Goal: Find specific page/section: Find specific page/section

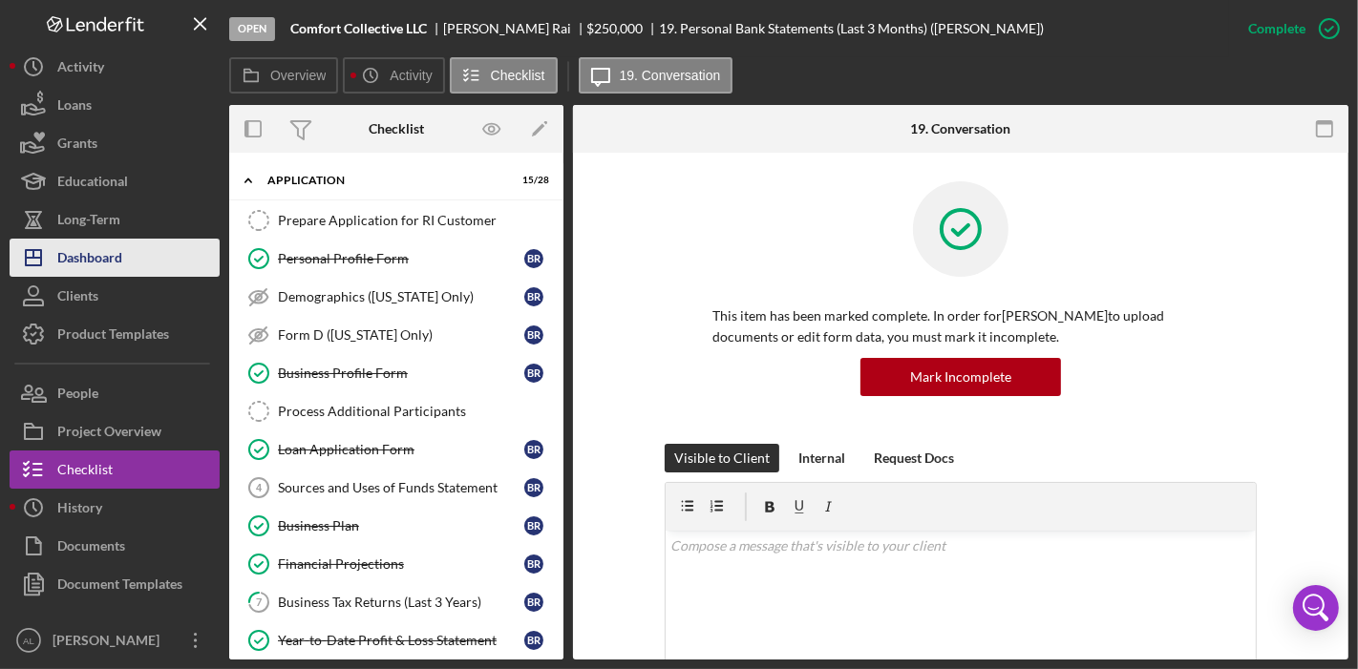
click at [118, 249] on div "Dashboard" at bounding box center [89, 260] width 65 height 43
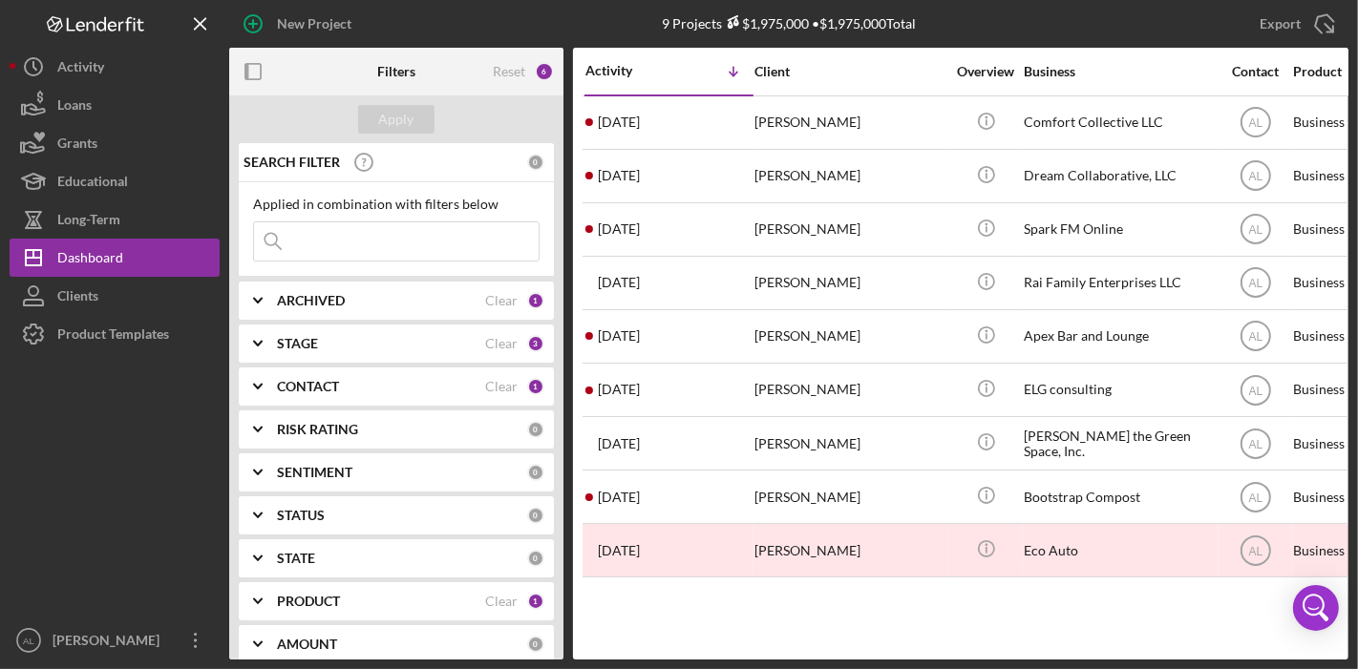
click at [412, 249] on input at bounding box center [396, 242] width 285 height 38
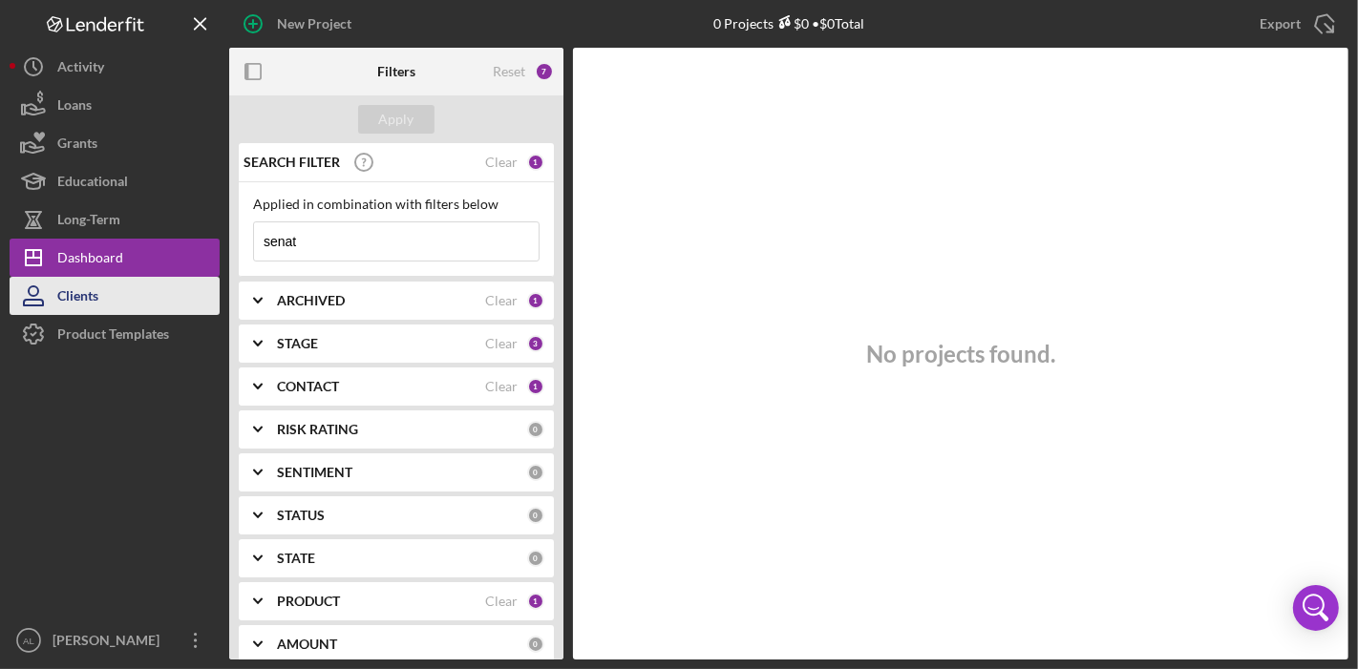
type input "senat"
click at [164, 290] on button "Clients" at bounding box center [115, 296] width 210 height 38
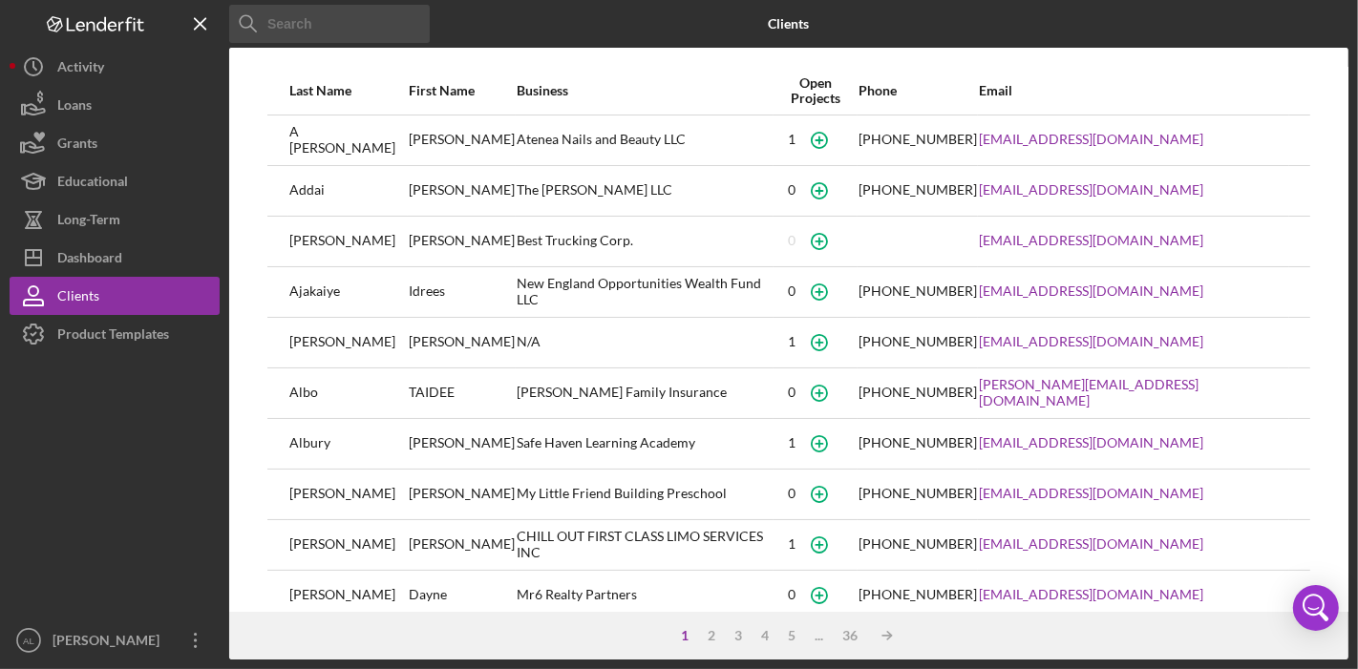
click at [377, 28] on input at bounding box center [329, 24] width 201 height 38
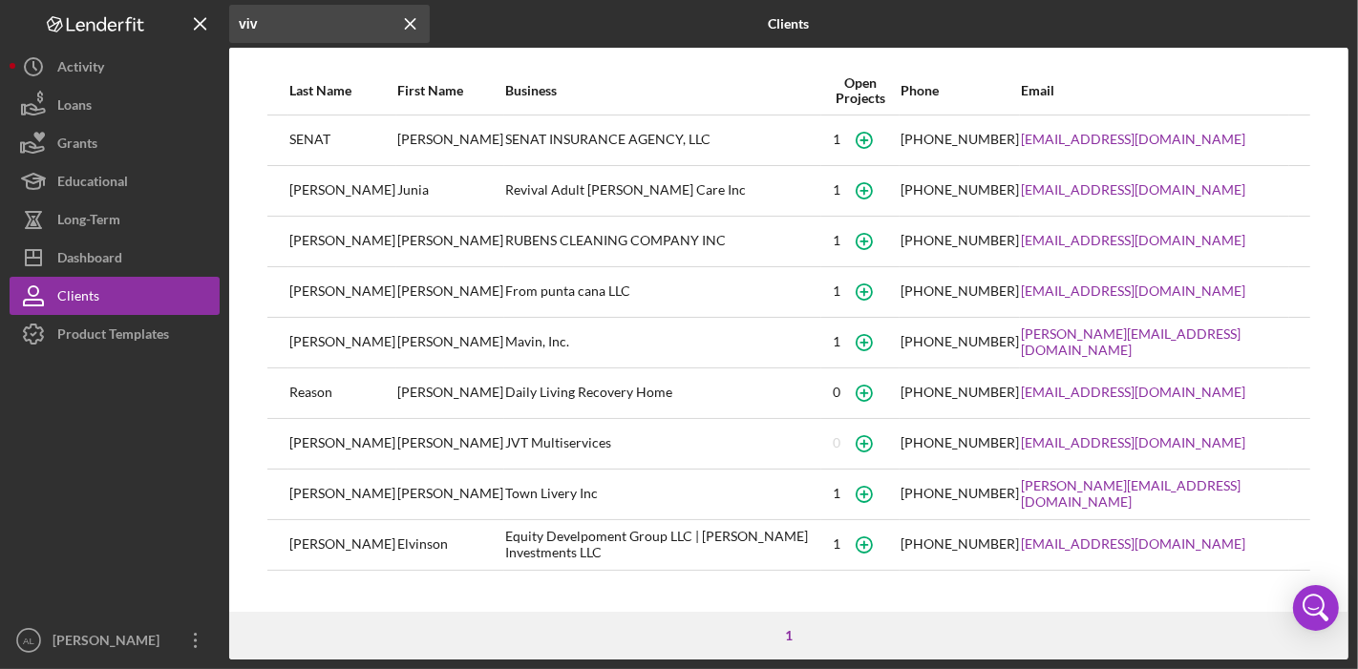
type input "viv"
click at [505, 148] on div "SENAT INSURANCE AGENCY, LLC" at bounding box center [662, 141] width 315 height 48
click at [514, 151] on div "SENAT INSURANCE AGENCY, LLC" at bounding box center [662, 141] width 315 height 48
click at [835, 140] on div "1" at bounding box center [837, 139] width 8 height 15
click at [401, 20] on icon "Icon/Menu Close" at bounding box center [411, 24] width 38 height 38
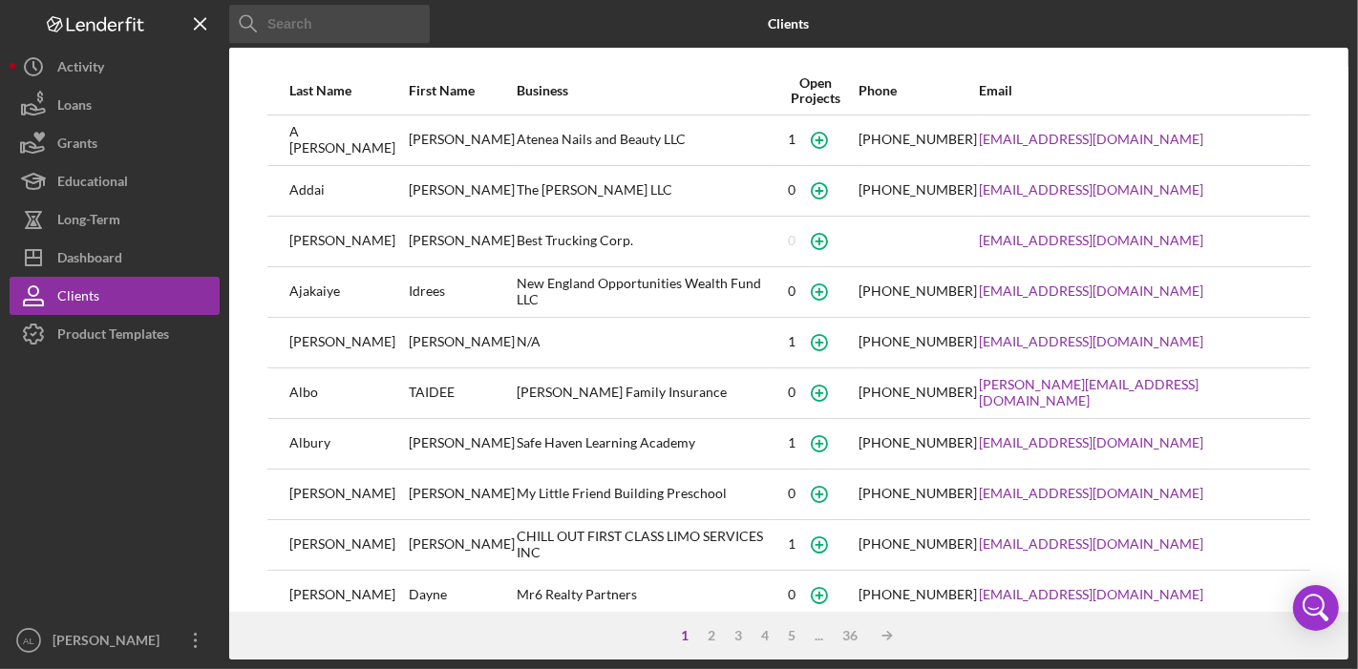
click at [401, 20] on input at bounding box center [329, 24] width 201 height 38
type input "senat"
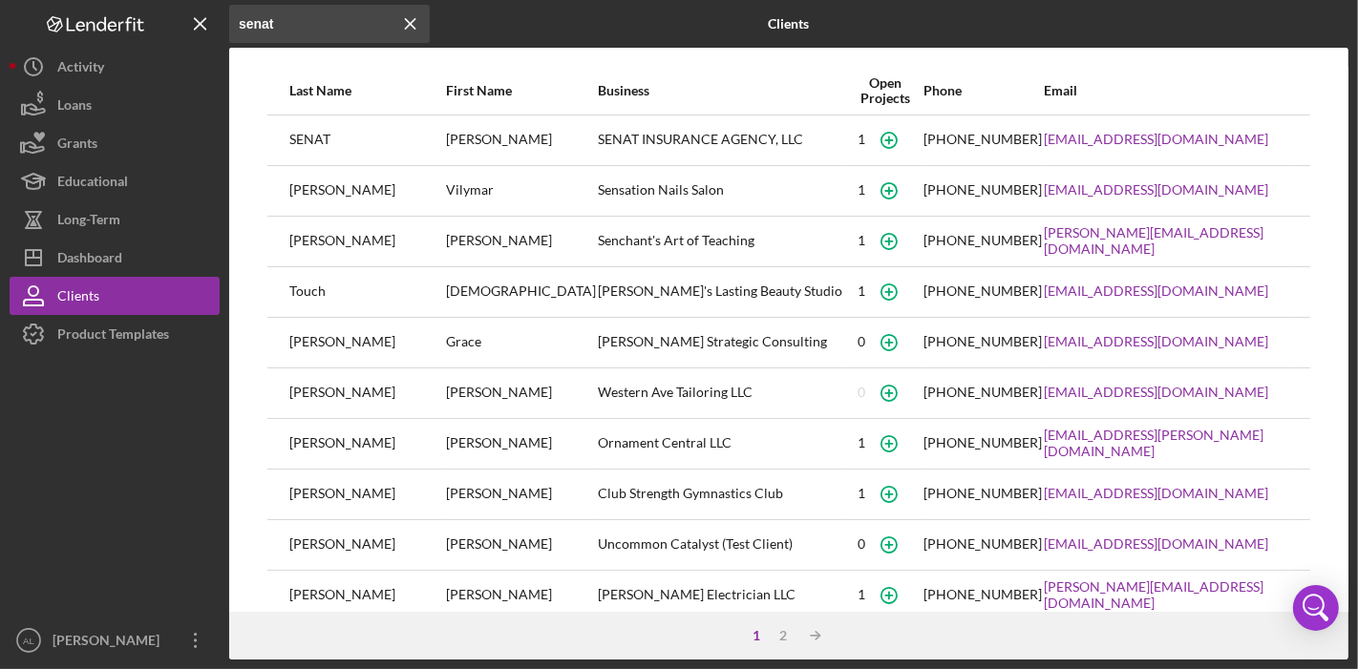
click at [322, 142] on div "SENAT" at bounding box center [366, 141] width 155 height 48
click at [149, 262] on button "Icon/Dashboard Dashboard" at bounding box center [115, 258] width 210 height 38
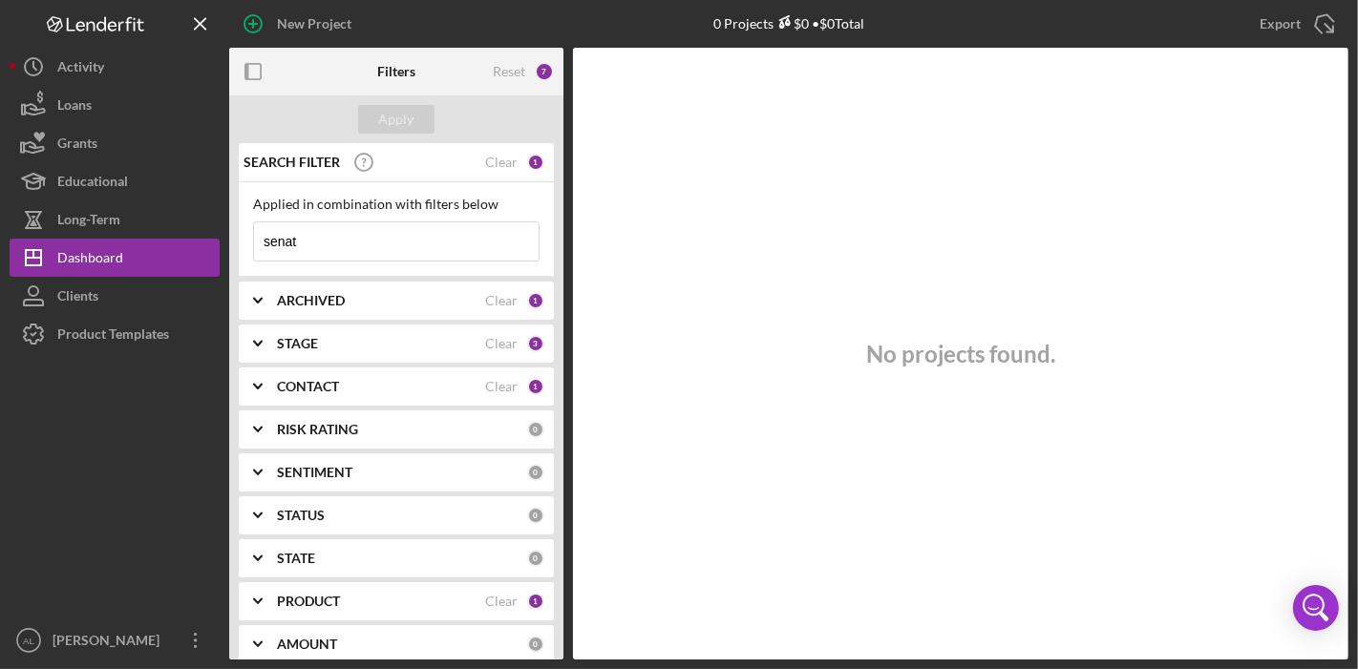
click at [426, 339] on div "STAGE" at bounding box center [381, 343] width 208 height 15
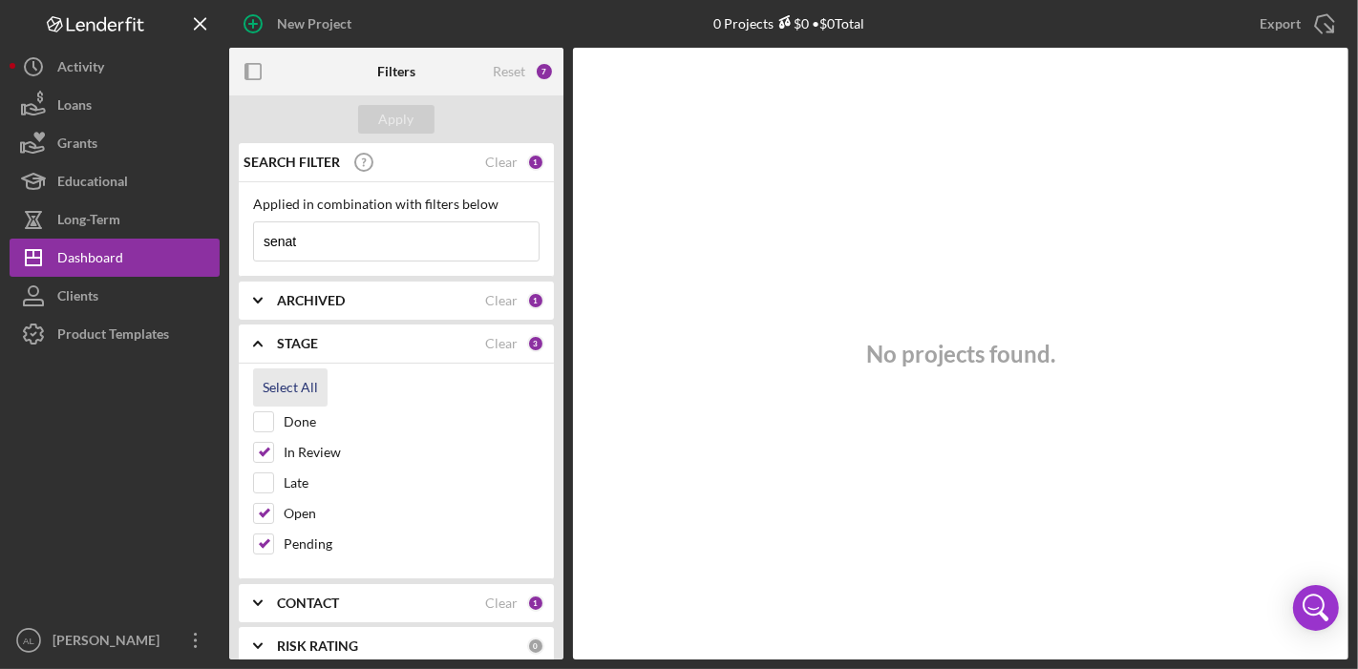
click at [283, 387] on div "Select All" at bounding box center [290, 388] width 55 height 38
checkbox input "true"
click at [388, 126] on div "Apply" at bounding box center [396, 119] width 35 height 29
click at [505, 298] on div "Clear" at bounding box center [501, 300] width 32 height 15
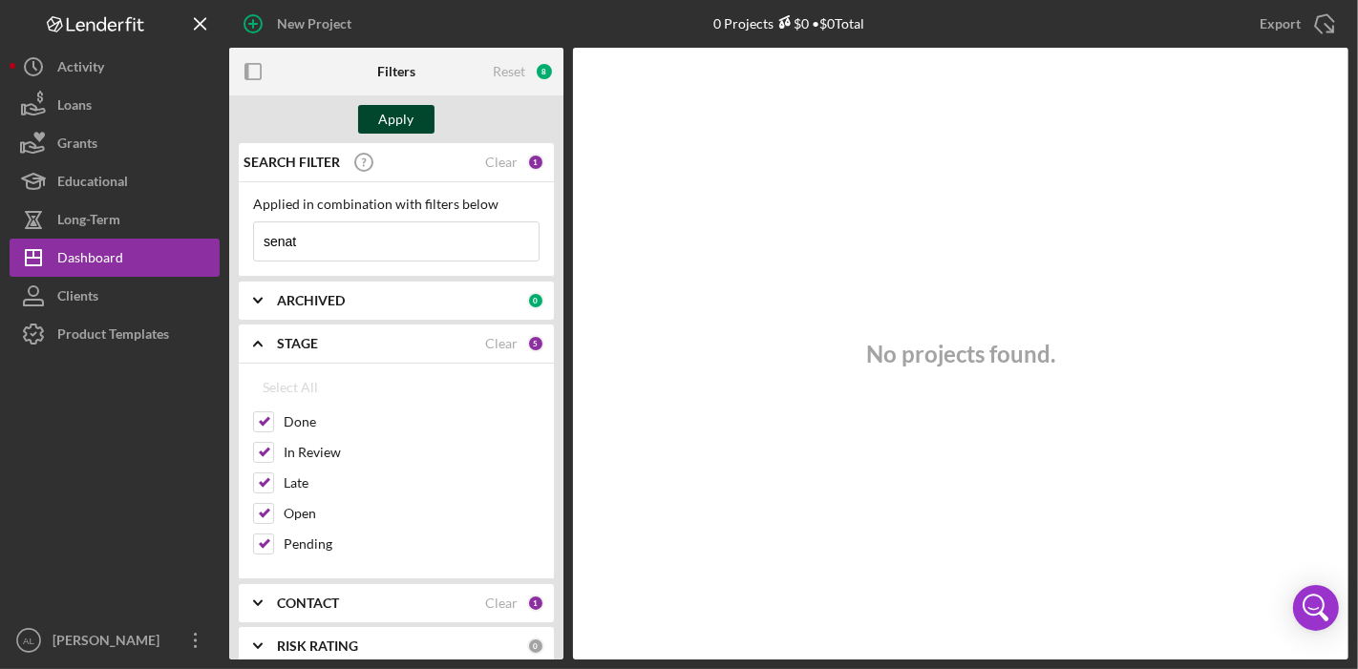
click at [390, 117] on div "Apply" at bounding box center [396, 119] width 35 height 29
click at [506, 604] on div "Clear" at bounding box center [501, 603] width 32 height 15
click at [393, 143] on div "SEARCH FILTER" at bounding box center [362, 162] width 246 height 48
click at [396, 119] on div "Apply" at bounding box center [396, 119] width 35 height 29
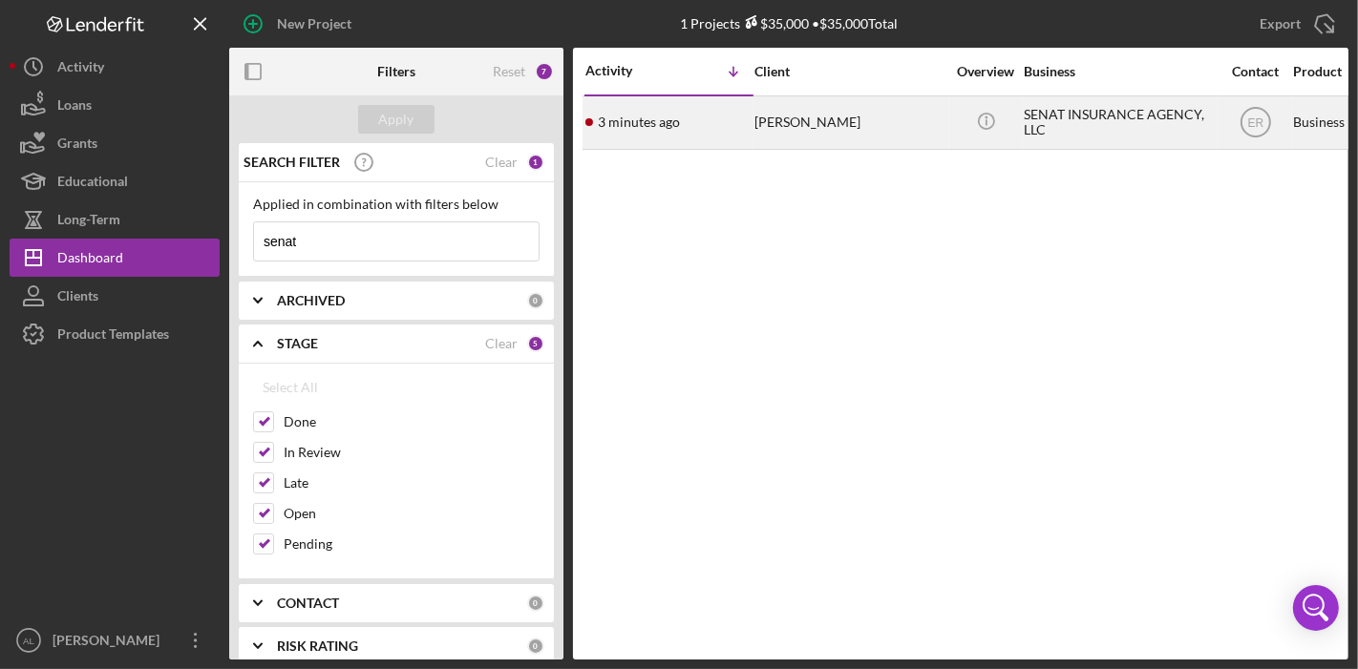
click at [778, 124] on div "[PERSON_NAME]" at bounding box center [849, 122] width 191 height 51
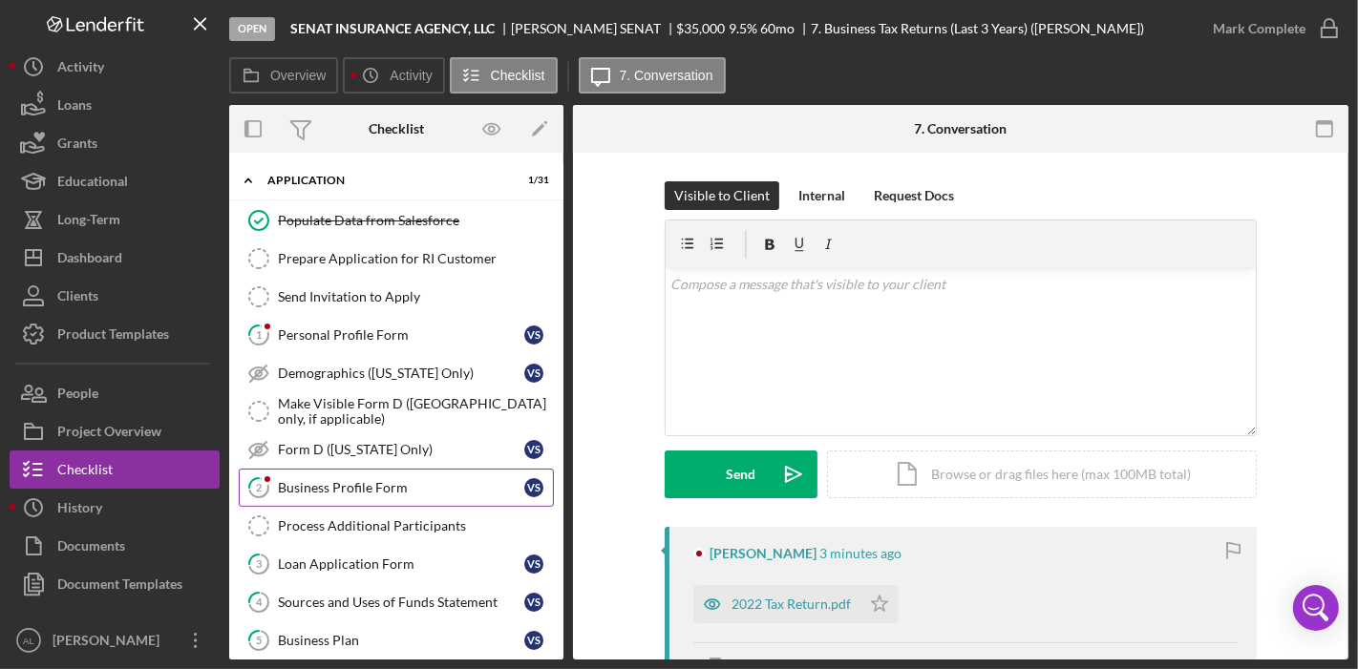
click at [349, 474] on link "2 Business Profile Form V S" at bounding box center [396, 488] width 315 height 38
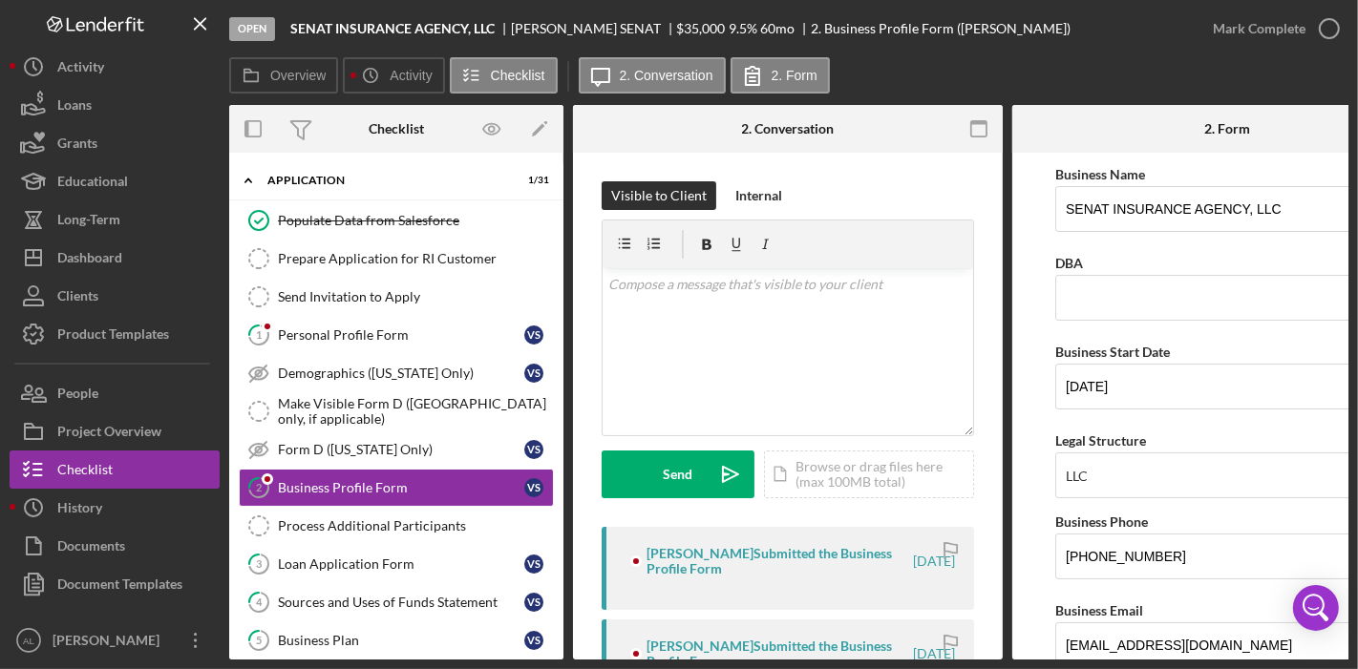
drag, startPoint x: 959, startPoint y: 661, endPoint x: 1109, endPoint y: 681, distance: 151.3
click at [1109, 669] on html "Open SENAT INSURANCE AGENCY, LLC [PERSON_NAME] $35,000 $35,000 9.5 % 60 mo 2. B…" at bounding box center [679, 334] width 1358 height 669
